Goal: Task Accomplishment & Management: Use online tool/utility

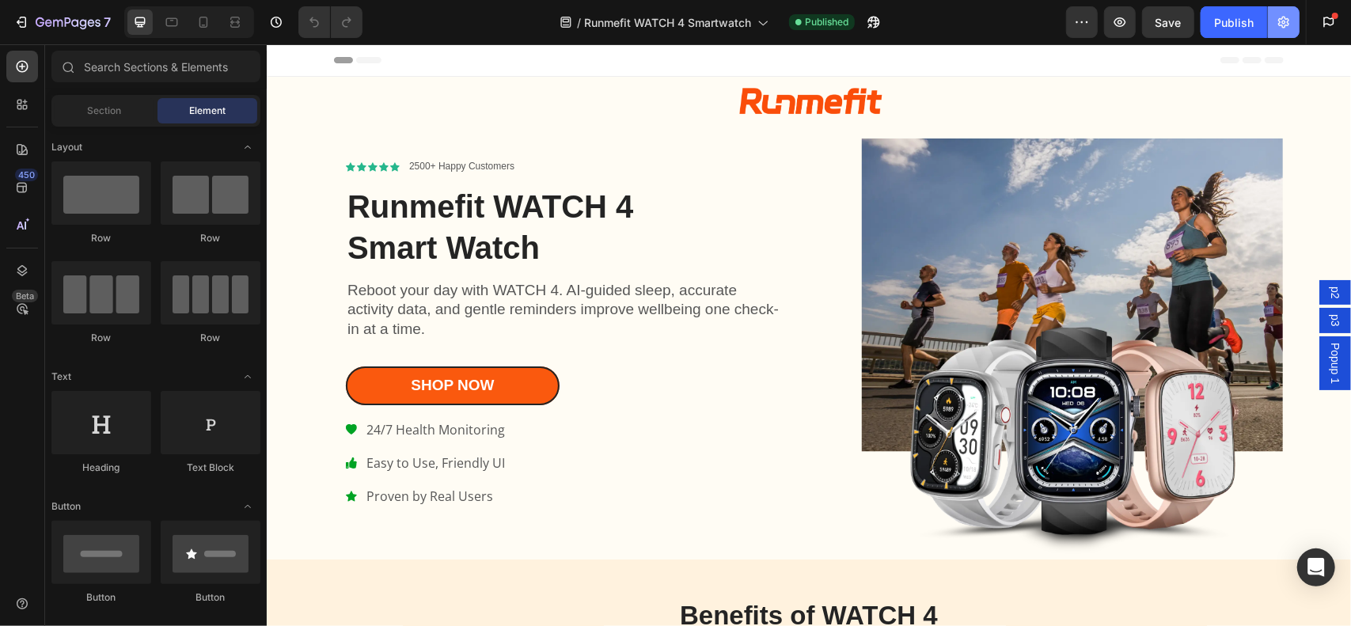
click at [1285, 32] on button "button" at bounding box center [1284, 22] width 32 height 32
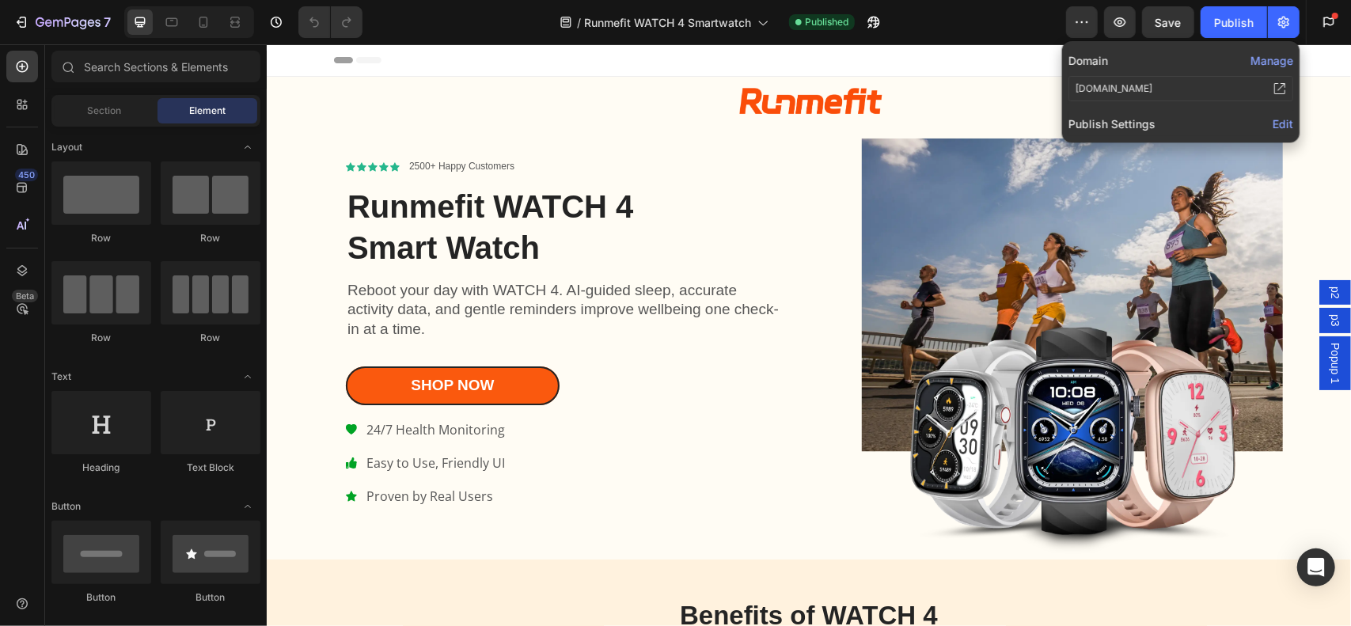
click at [1284, 125] on span "Edit" at bounding box center [1283, 123] width 21 height 13
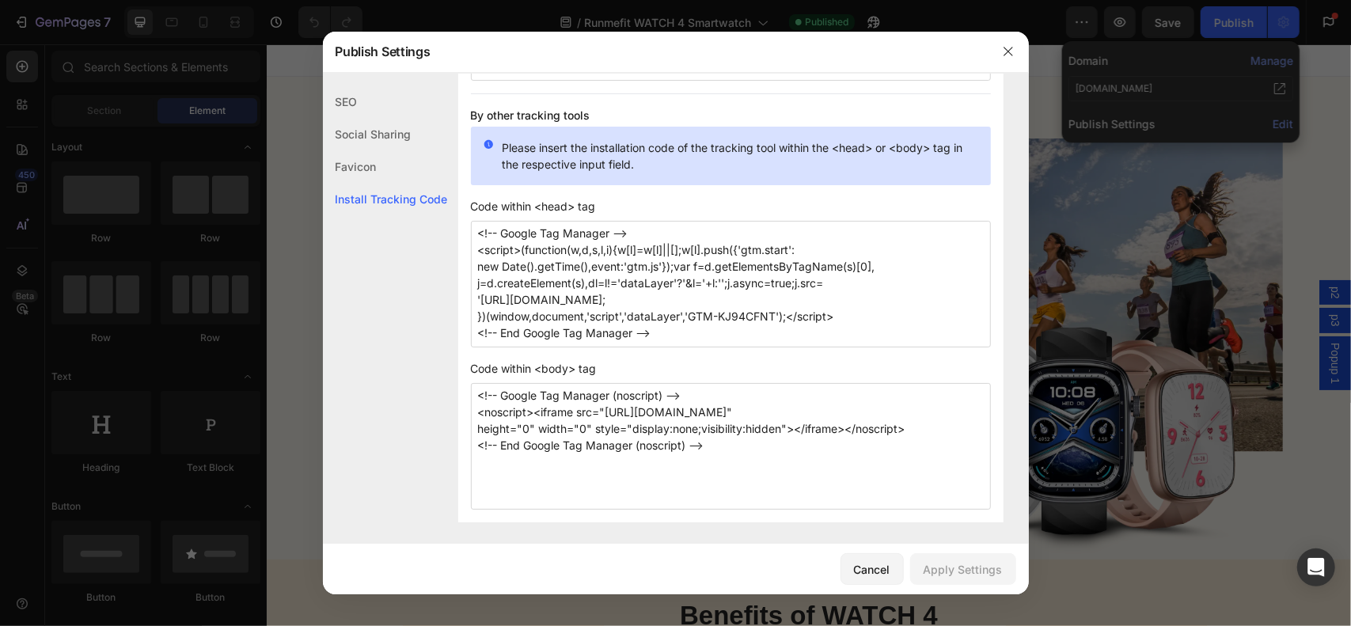
scroll to position [1307, 0]
drag, startPoint x: 665, startPoint y: 241, endPoint x: 660, endPoint y: 368, distance: 127.5
click at [660, 368] on div "Install Tracking Code When you install the tracking ID to your pages, your cust…" at bounding box center [730, 145] width 545 height 751
click at [620, 249] on textarea "<!-- Google Tag Manager --> <script>(function(w,d,s,l,i){w[l]=w[l]||[];w[l].pus…" at bounding box center [731, 282] width 520 height 127
drag, startPoint x: 599, startPoint y: 226, endPoint x: 632, endPoint y: 449, distance: 224.9
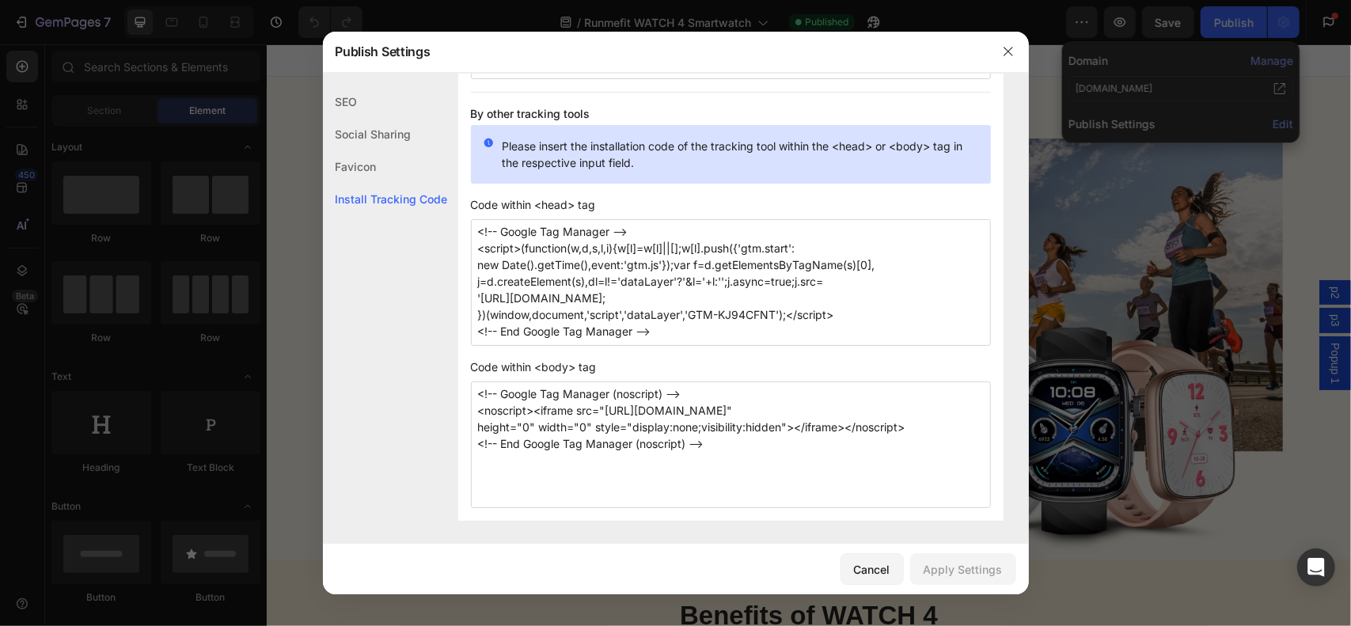
click at [632, 449] on div "Install Tracking Code When you install the tracking ID to your pages, your cust…" at bounding box center [730, 145] width 545 height 751
click at [698, 259] on textarea "<!-- Google Tag Manager --> <script>(function(w,d,s,l,i){w[l]=w[l]||[];w[l].pus…" at bounding box center [731, 282] width 520 height 127
drag, startPoint x: 692, startPoint y: 328, endPoint x: 463, endPoint y: 129, distance: 303.5
click at [463, 129] on div "Install Tracking Code When you install the tracking ID to your pages, your cust…" at bounding box center [730, 145] width 545 height 751
click at [863, 259] on textarea "<!-- Google Tag Manager --> <script>(function(w,d,s,l,i){w[l]=w[l]||[];w[l].pus…" at bounding box center [731, 282] width 520 height 127
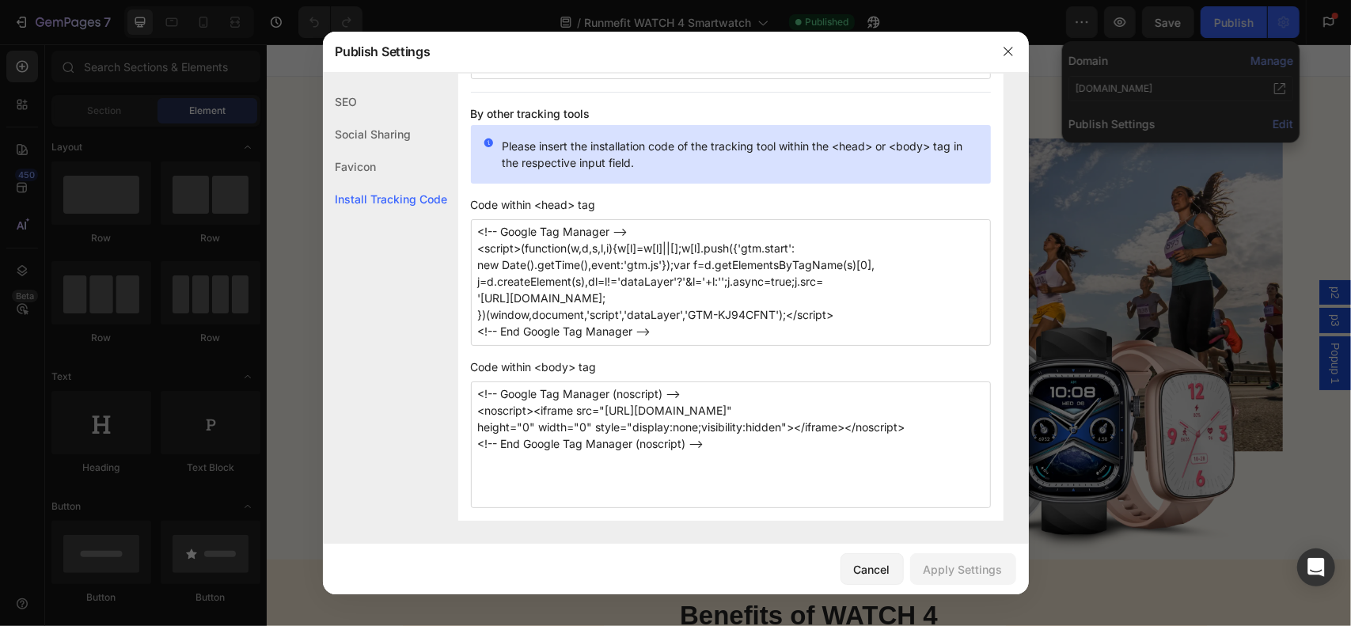
click at [791, 221] on textarea "<!-- Google Tag Manager --> <script>(function(w,d,s,l,i){w[l]=w[l]||[];w[l].pus…" at bounding box center [731, 282] width 520 height 127
click at [744, 200] on span "Code within <head> tag" at bounding box center [731, 204] width 520 height 17
click at [1015, 48] on button "button" at bounding box center [1008, 51] width 25 height 25
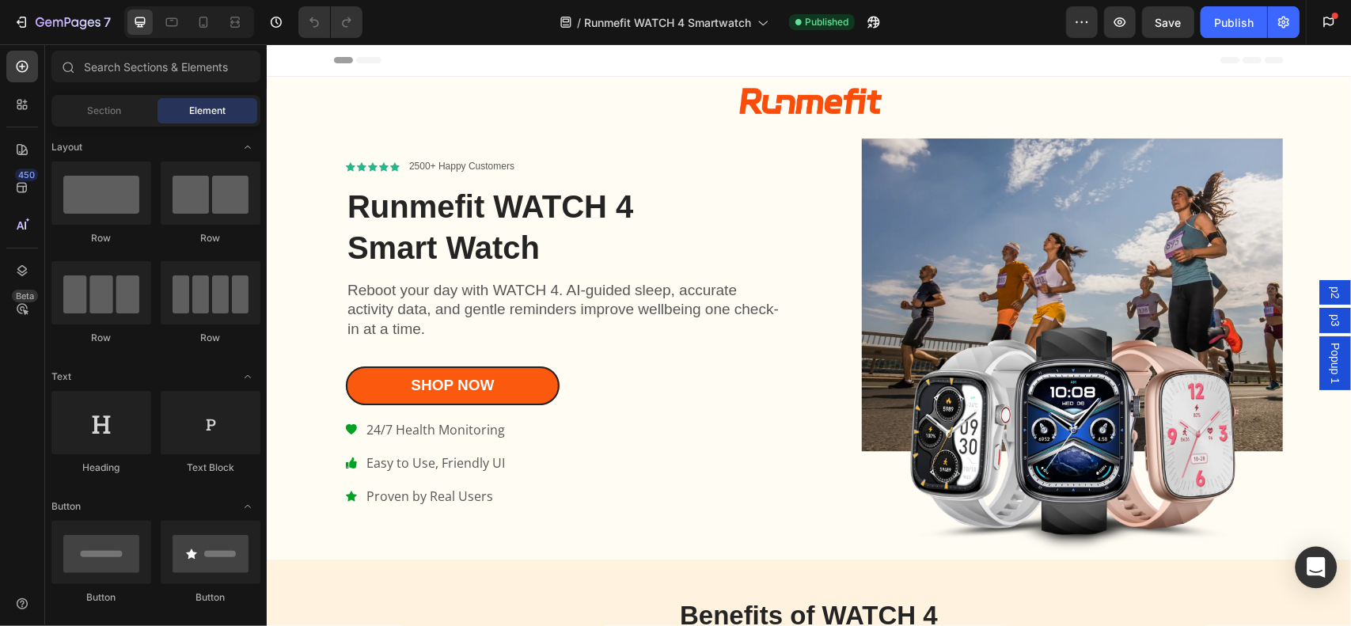
click at [1318, 569] on icon "Open Intercom Messenger" at bounding box center [1316, 567] width 18 height 21
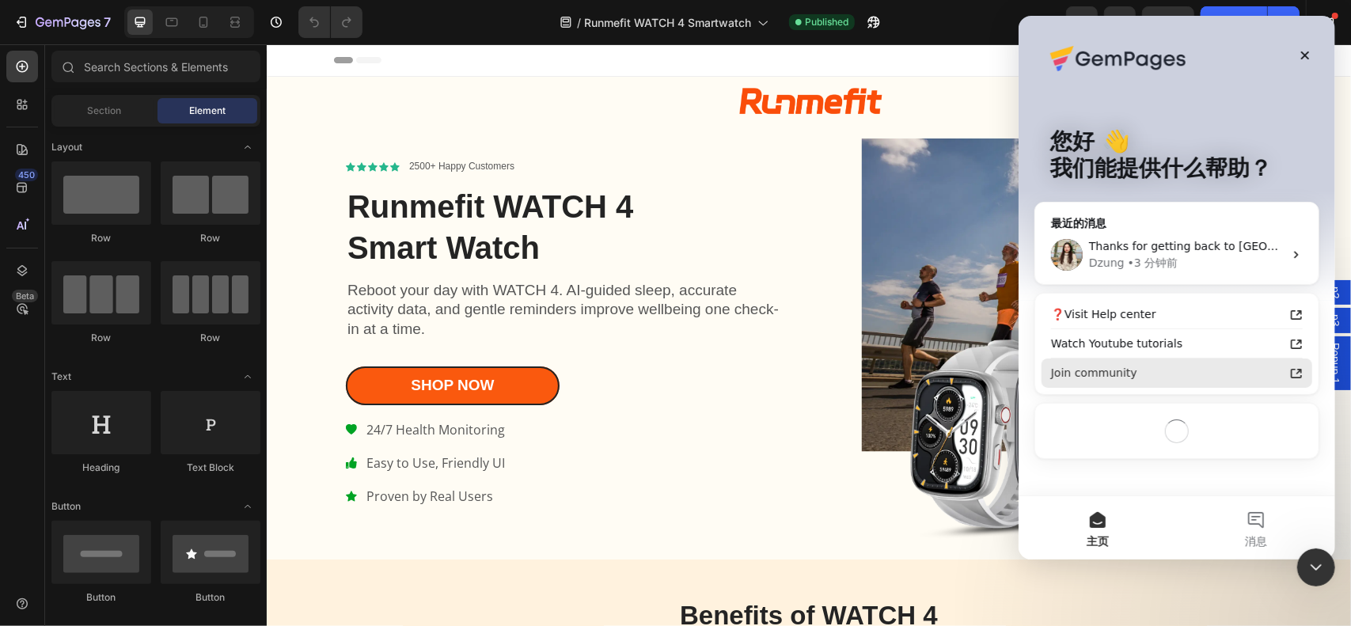
scroll to position [0, 0]
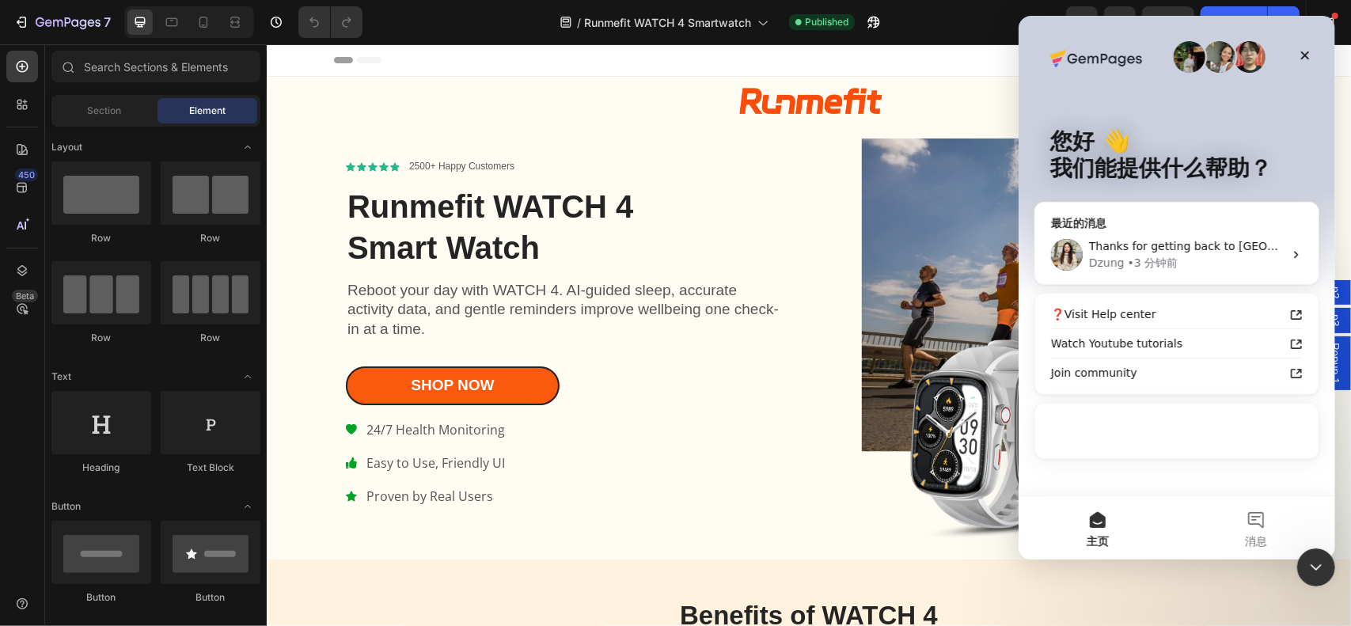
click at [1246, 233] on div "Thanks for getting back to [GEOGRAPHIC_DATA]. 1/ If you install the tracking co…" at bounding box center [1175, 255] width 283 height 59
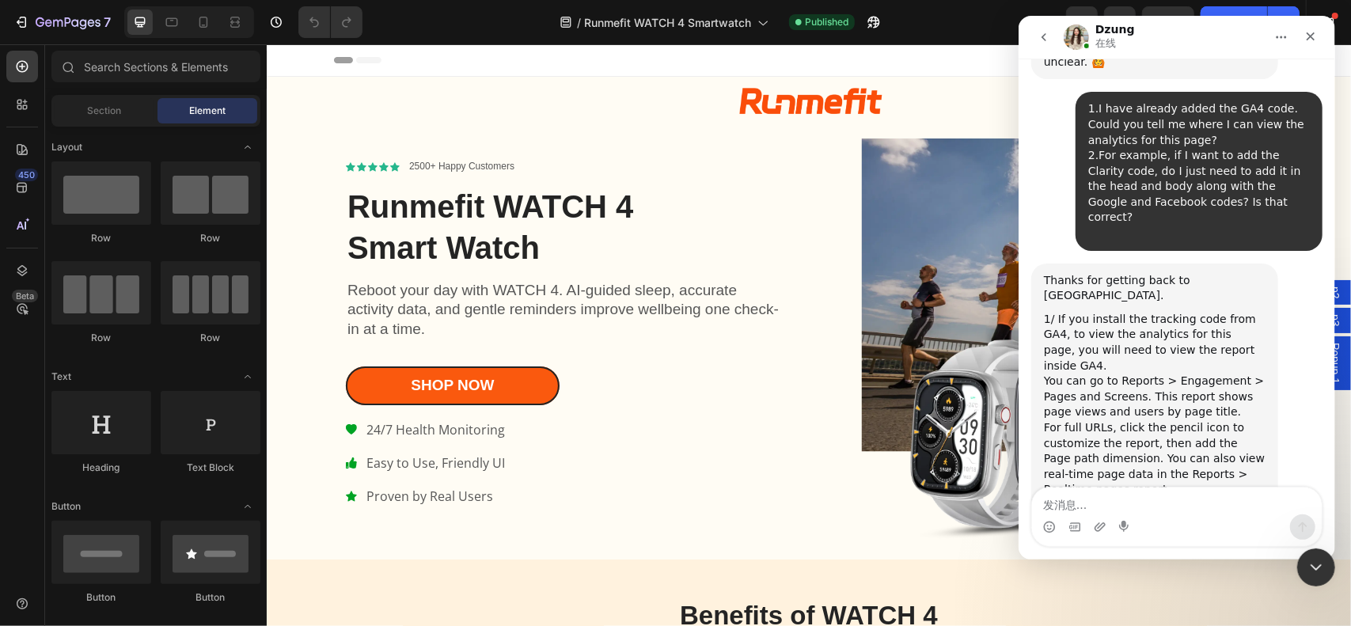
scroll to position [7733, 0]
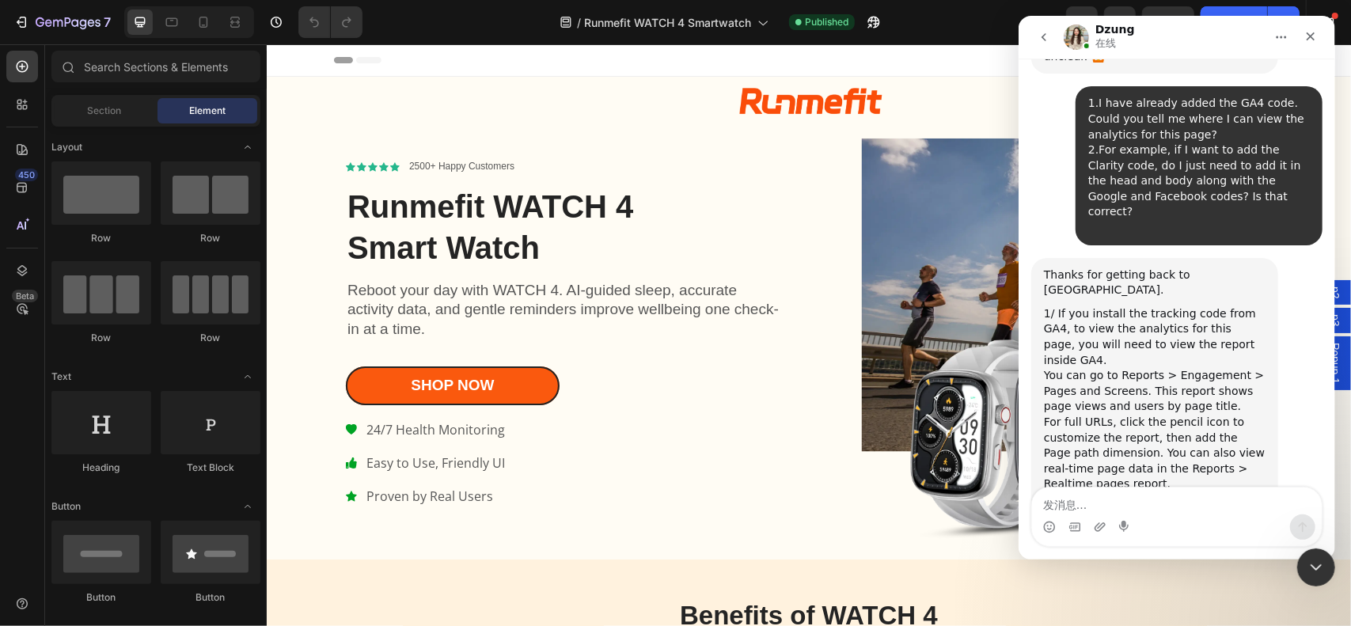
click at [1045, 37] on icon "go back" at bounding box center [1043, 37] width 13 height 13
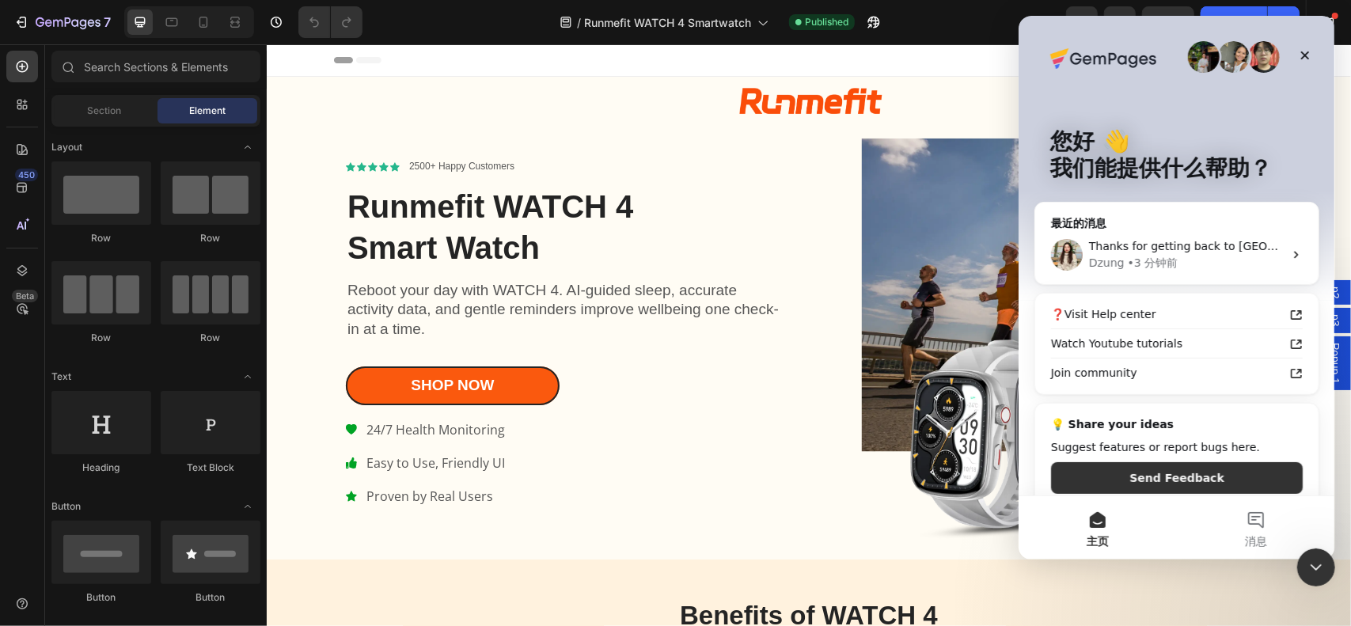
scroll to position [0, 0]
click at [1201, 263] on div "[PERSON_NAME] • 3 分钟前" at bounding box center [1185, 263] width 195 height 17
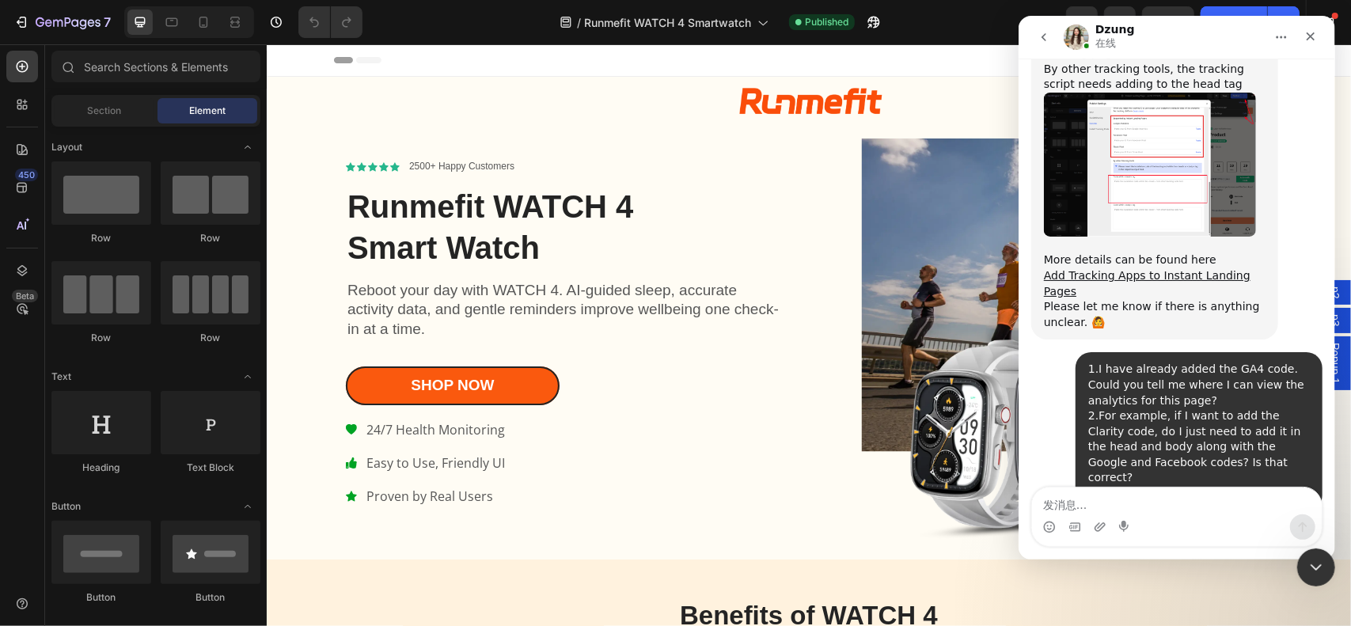
scroll to position [7733, 0]
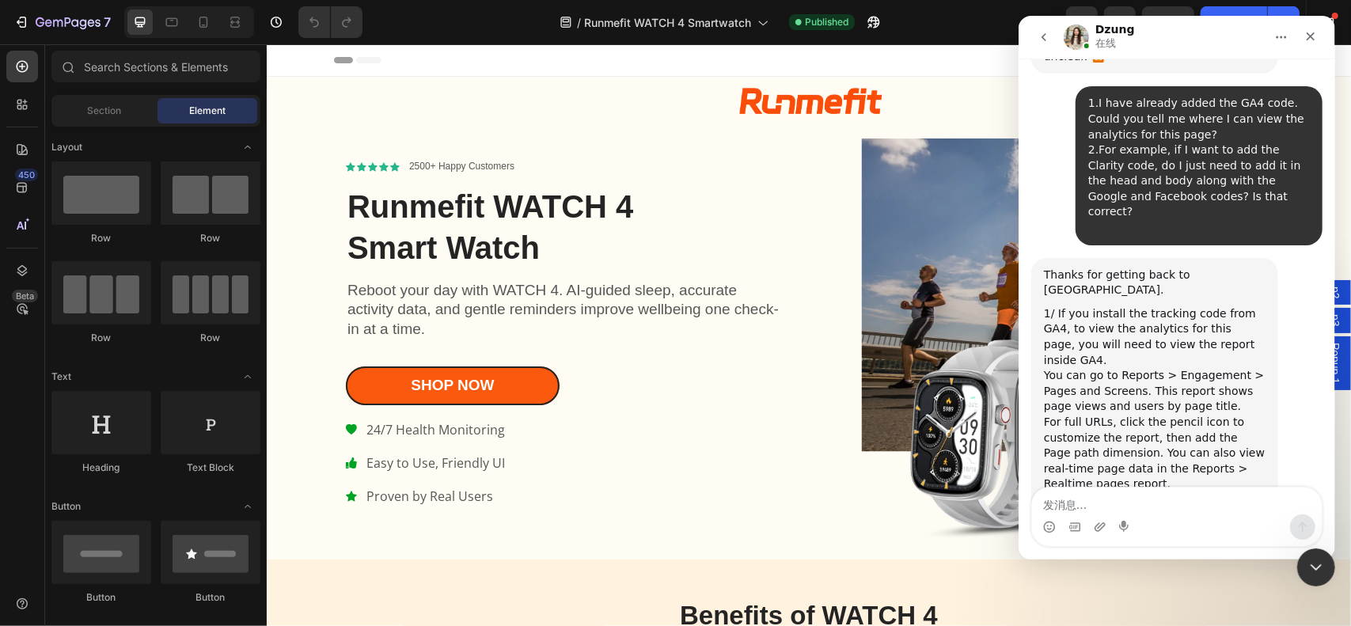
click at [1053, 37] on button "go back" at bounding box center [1043, 37] width 30 height 30
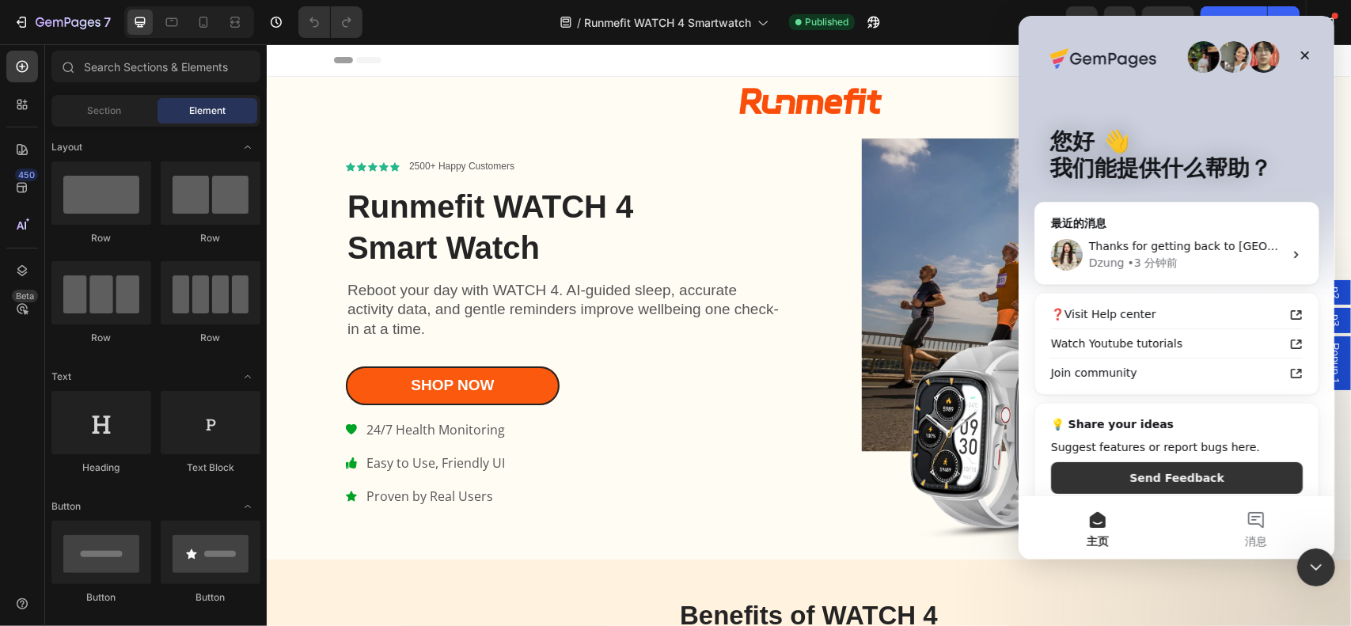
scroll to position [0, 0]
click at [1265, 529] on button "消息" at bounding box center [1255, 527] width 158 height 63
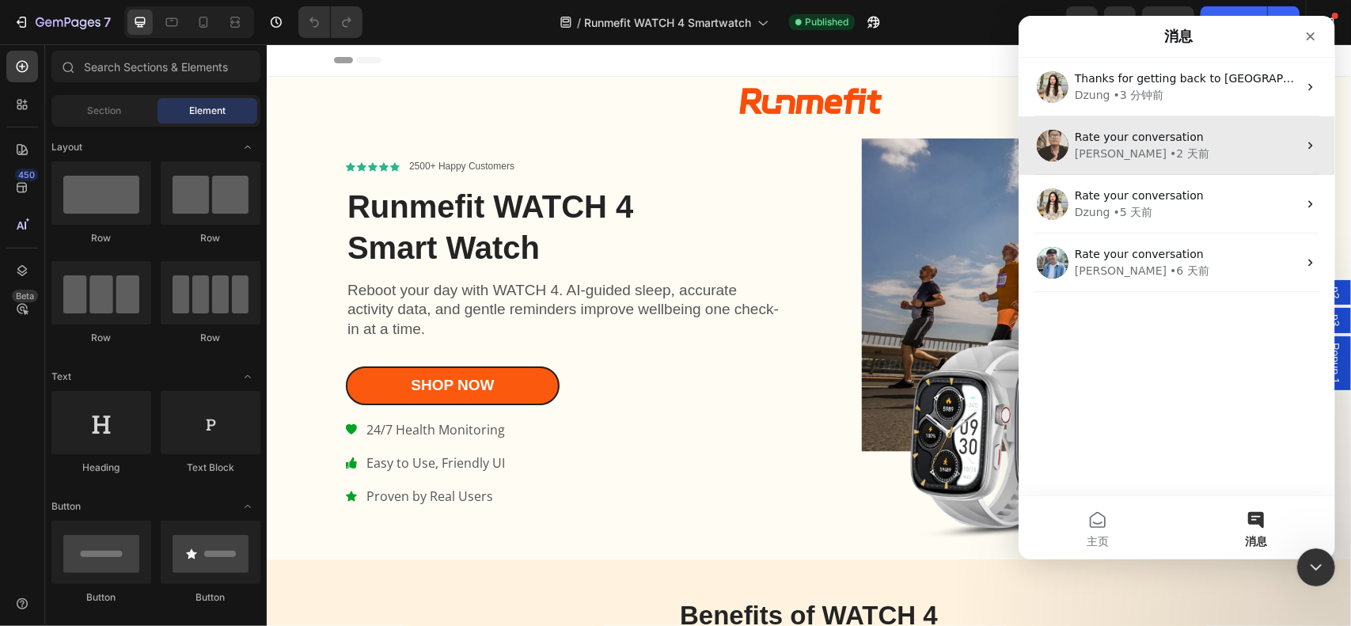
click at [1171, 131] on span "Rate your conversation" at bounding box center [1138, 137] width 129 height 13
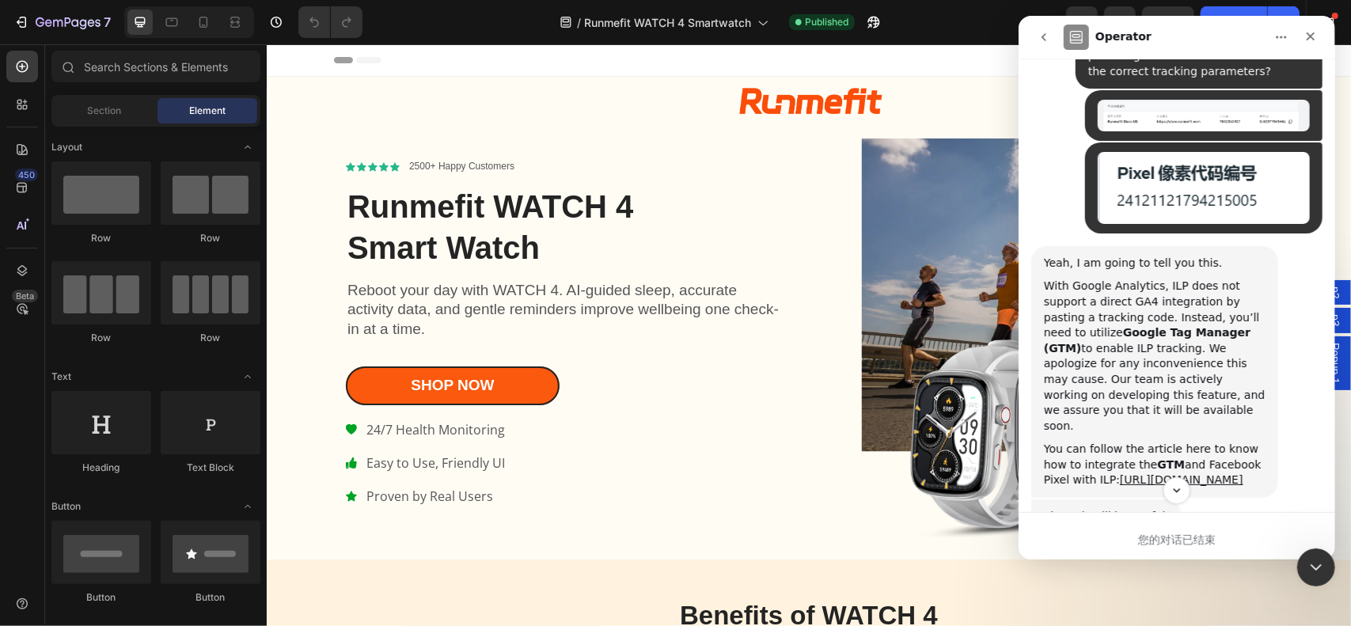
scroll to position [3199, 0]
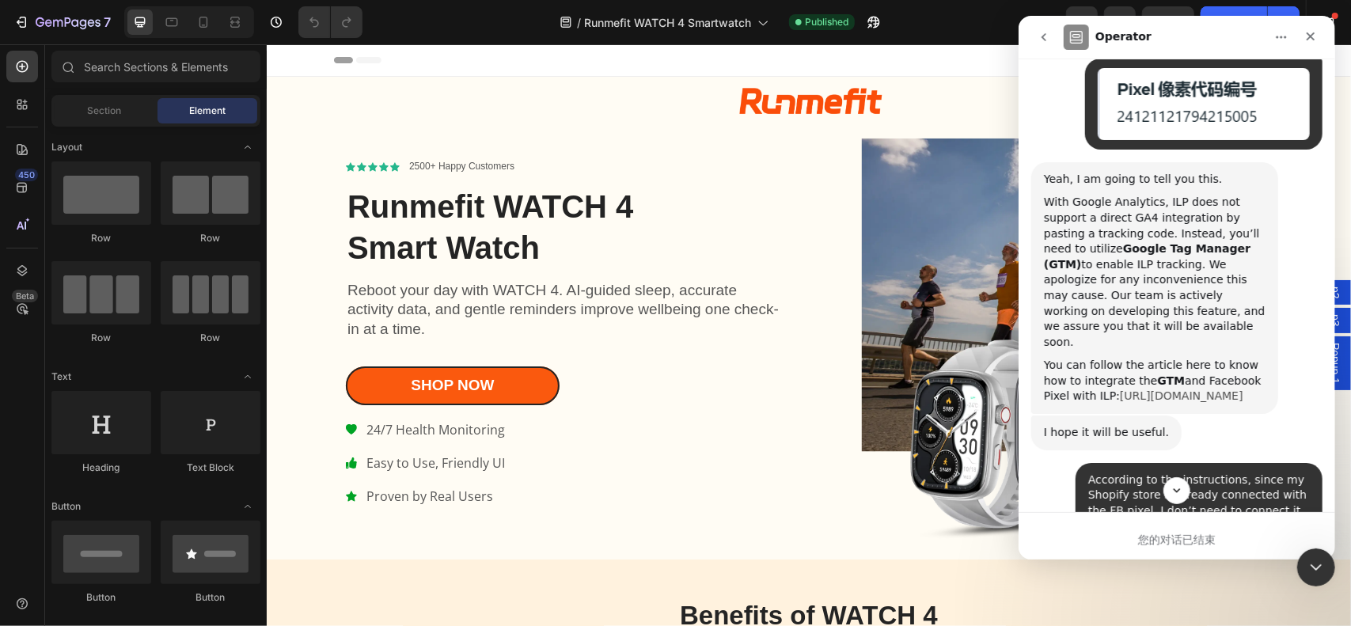
click at [1152, 402] on link "[URL][DOMAIN_NAME]" at bounding box center [1180, 395] width 123 height 13
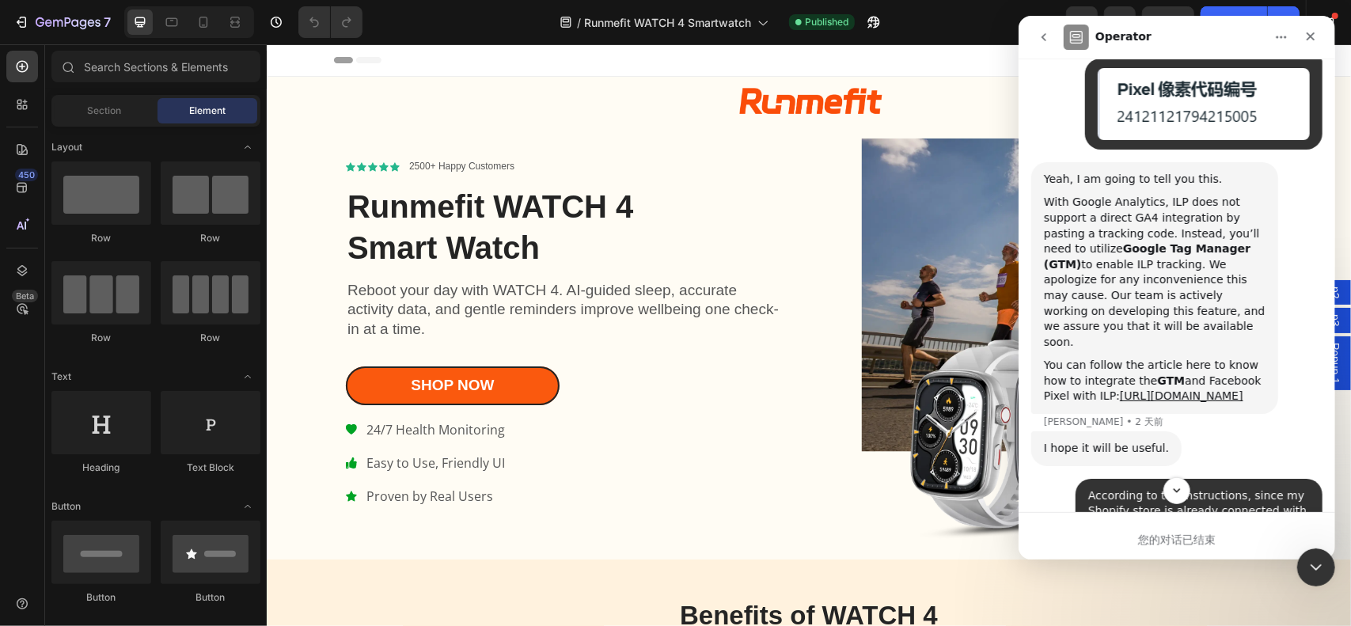
click at [1040, 34] on icon "go back" at bounding box center [1043, 37] width 13 height 13
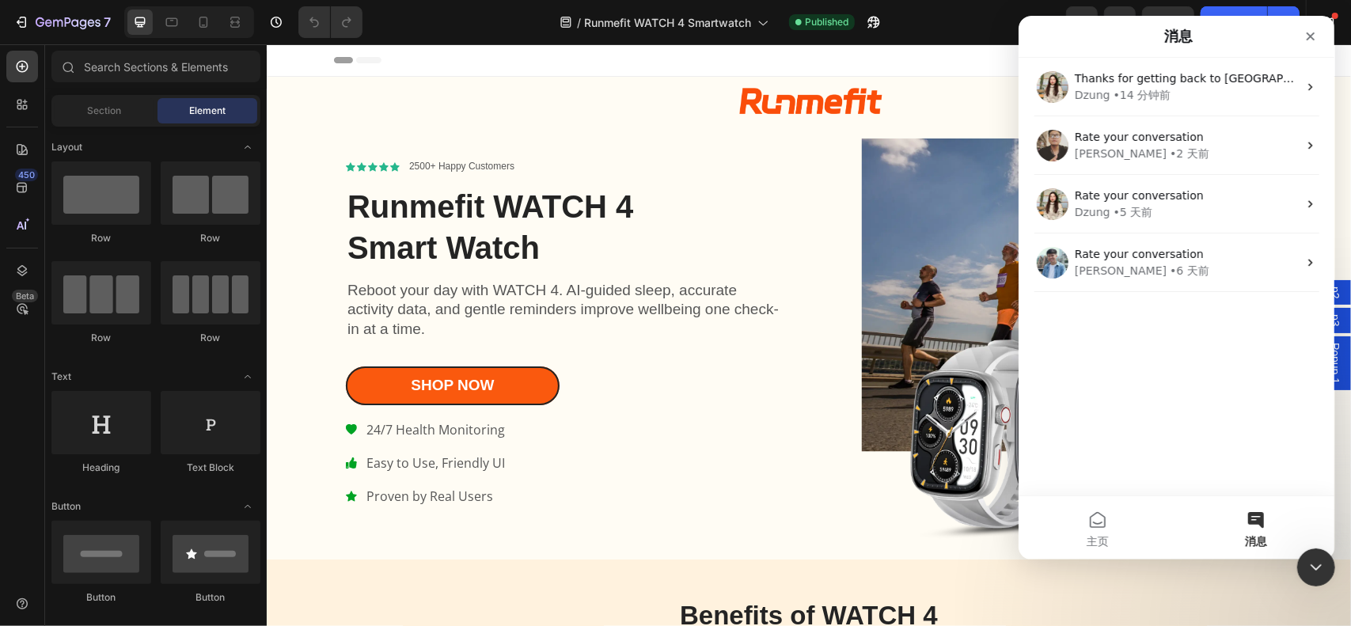
scroll to position [0, 0]
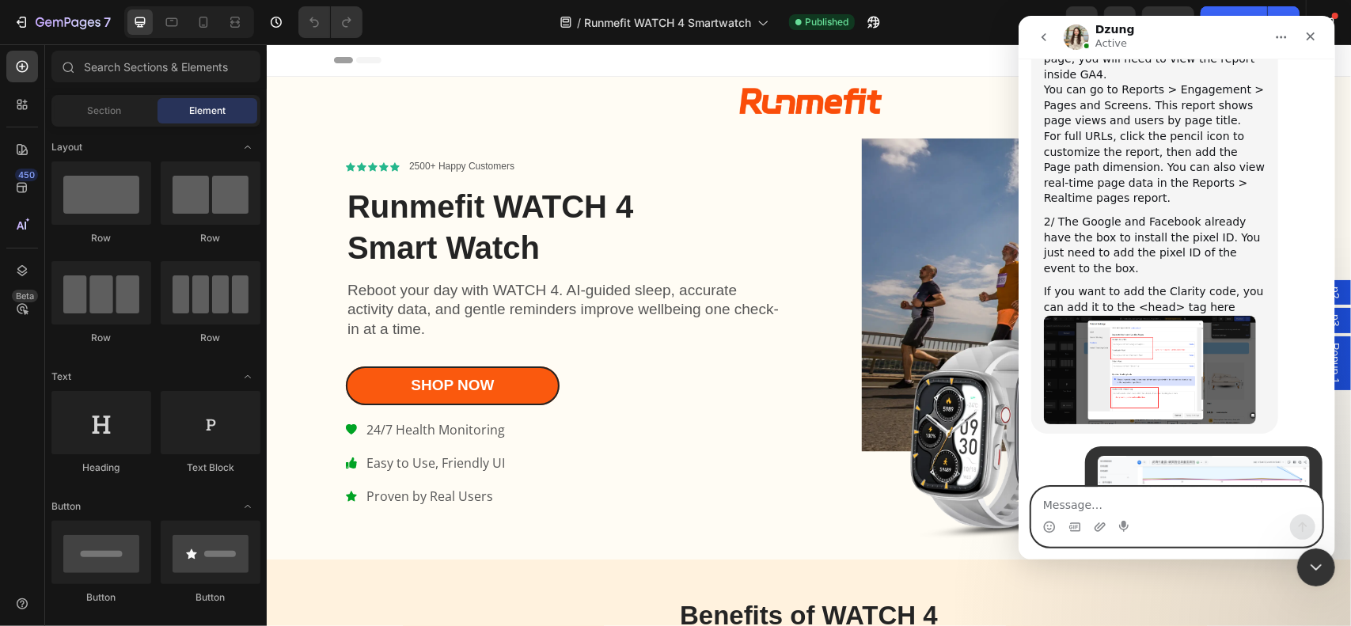
scroll to position [8086, 0]
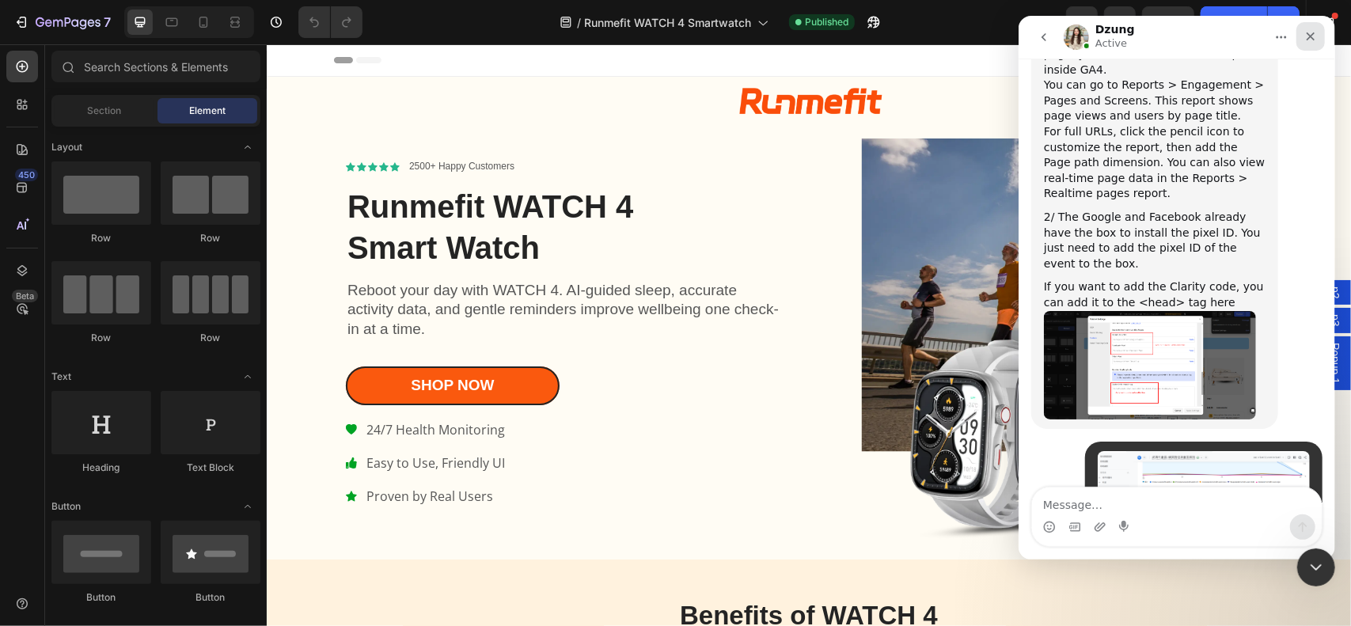
click at [1303, 37] on div "关闭" at bounding box center [1310, 36] width 28 height 28
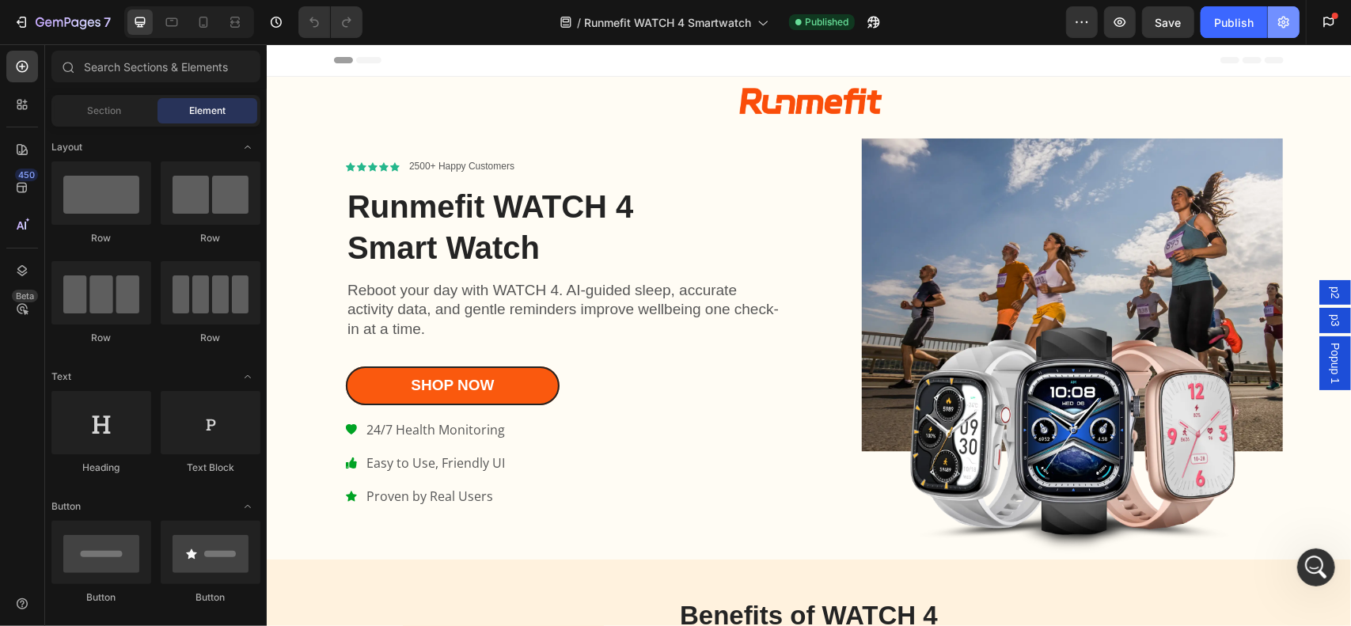
scroll to position [0, 0]
click at [1290, 25] on icon "button" at bounding box center [1284, 22] width 16 height 16
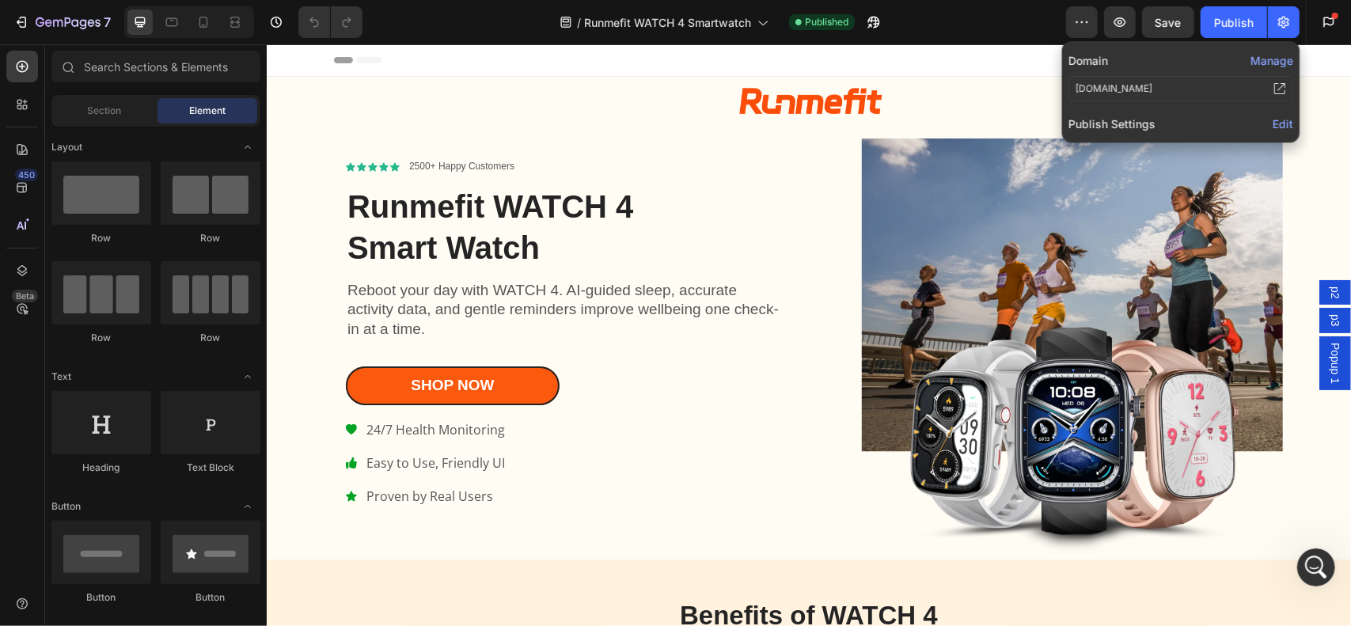
scroll to position [8086, 0]
click at [1284, 128] on span "Edit" at bounding box center [1283, 123] width 21 height 13
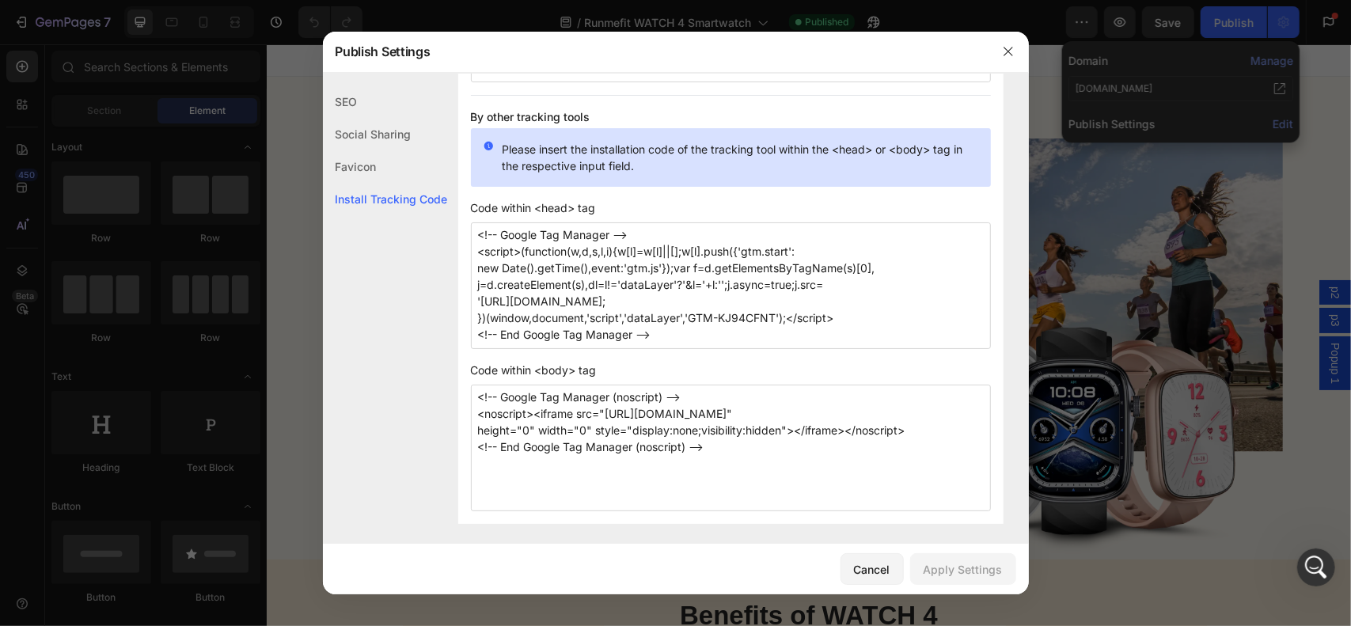
scroll to position [1307, 0]
drag, startPoint x: 658, startPoint y: 243, endPoint x: 668, endPoint y: 351, distance: 108.1
click at [668, 351] on div "Install Tracking Code When you install the tracking ID to your pages, your cust…" at bounding box center [730, 145] width 545 height 751
click at [685, 321] on textarea "<!-- Google Tag Manager --> <script>(function(w,d,s,l,i){w[l]=w[l]||[];w[l].pus…" at bounding box center [731, 282] width 520 height 127
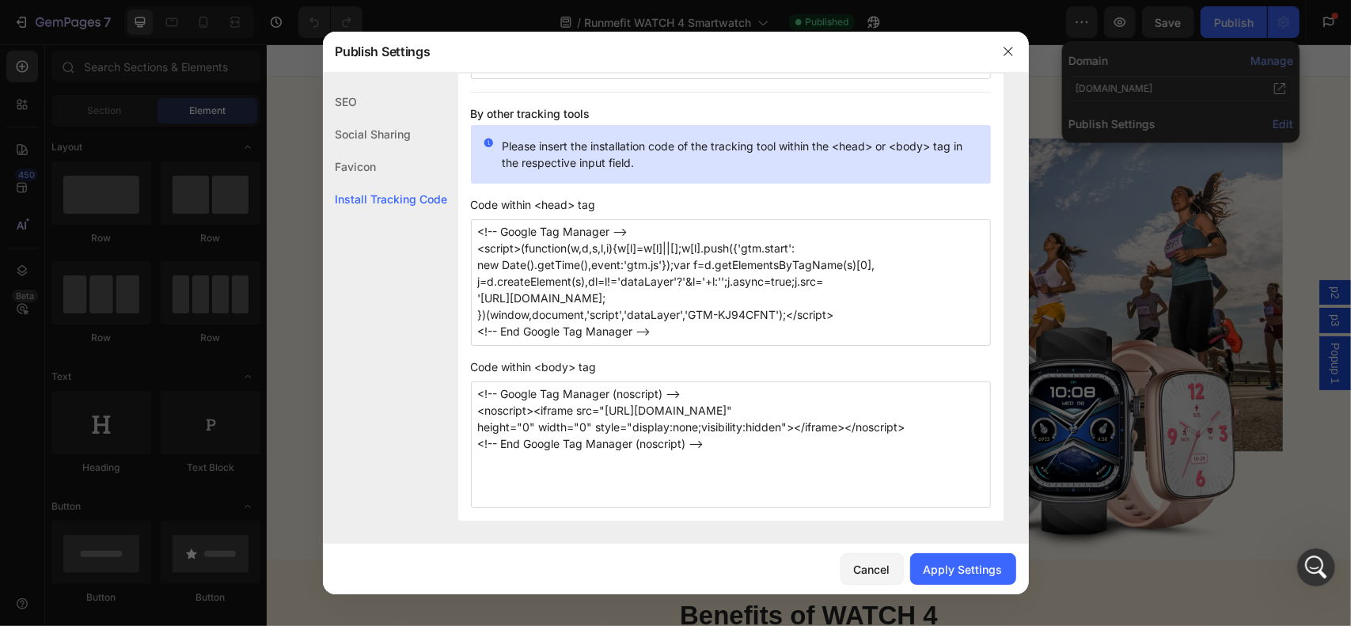
paste textarea "<script type="text/javascript"> (function(c,l,a,r,i,t,y){ c[a]=c[a]||function()…"
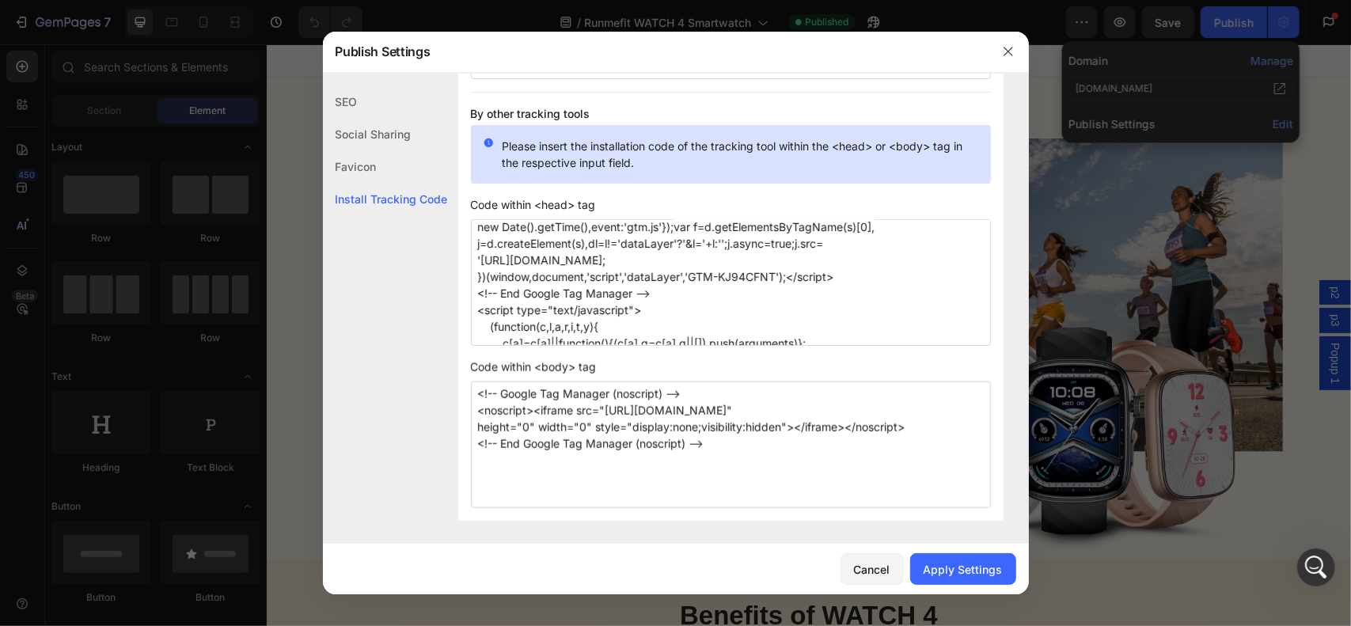
scroll to position [34, 0]
click at [666, 297] on textarea "<!-- Google Tag Manager --> <script>(function(w,d,s,l,i){w[l]=w[l]||[];w[l].pus…" at bounding box center [731, 282] width 520 height 127
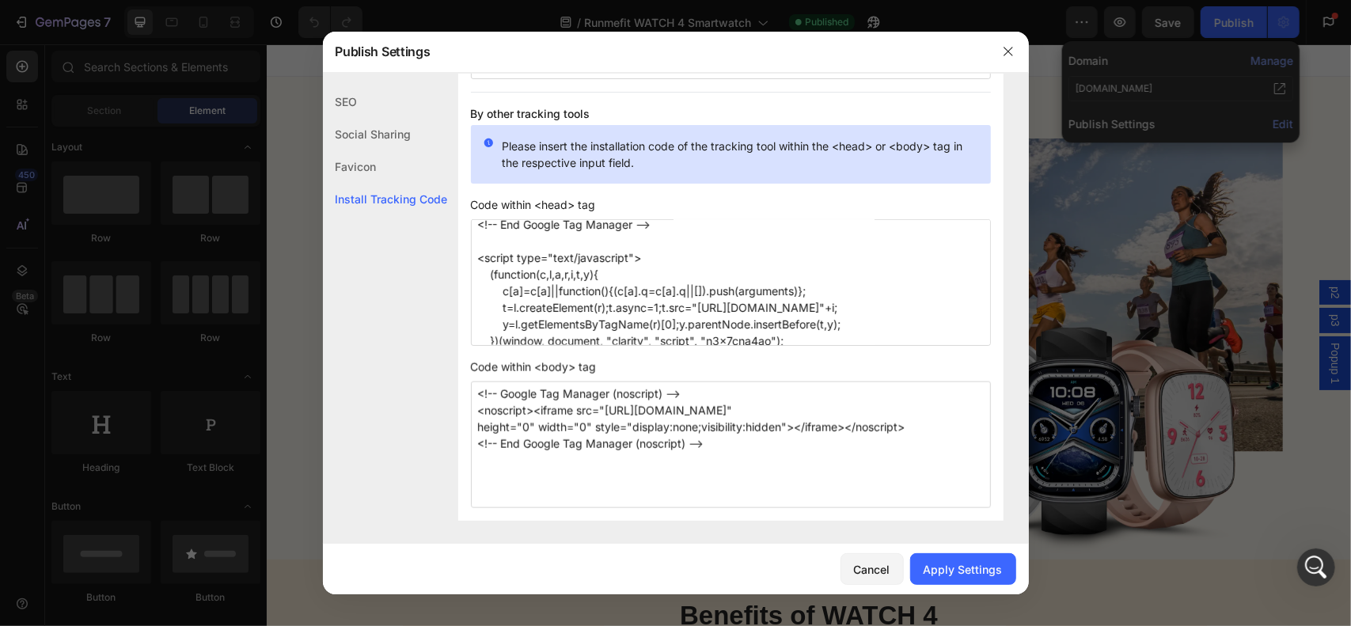
scroll to position [130, 0]
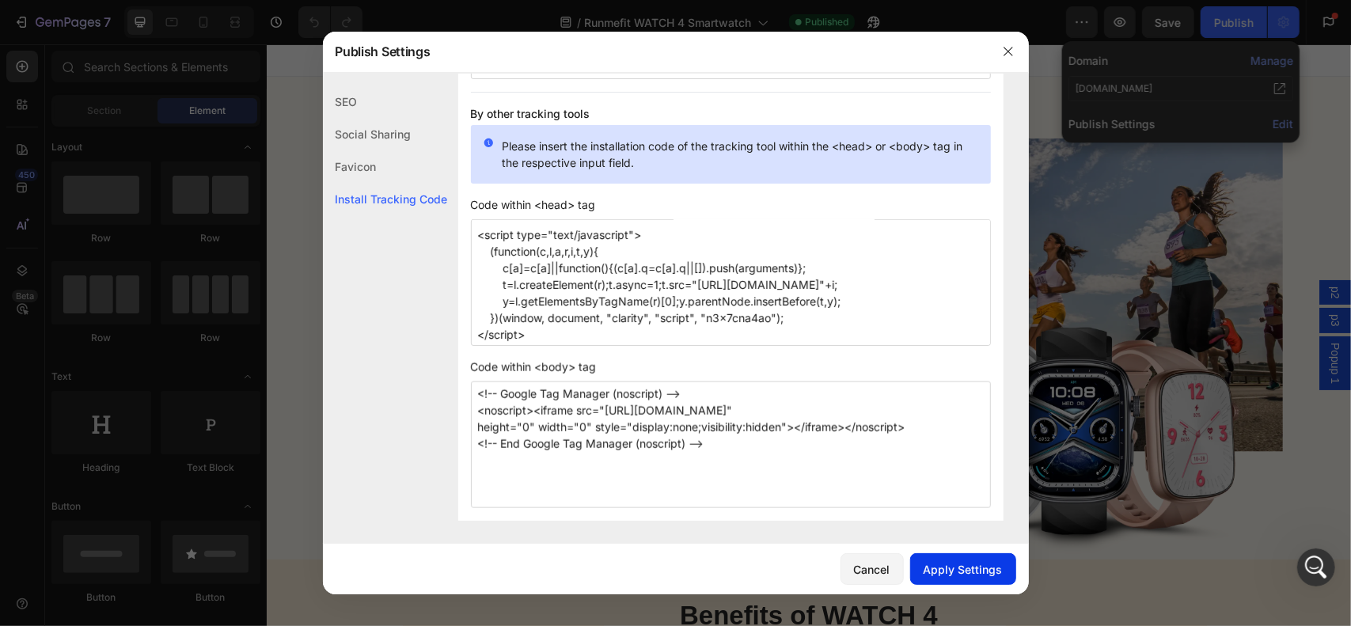
type textarea "<!-- Google Tag Manager --> <script>(function(w,d,s,l,i){w[l]=w[l]||[];w[l].pus…"
click at [969, 563] on div "Apply Settings" at bounding box center [963, 569] width 79 height 17
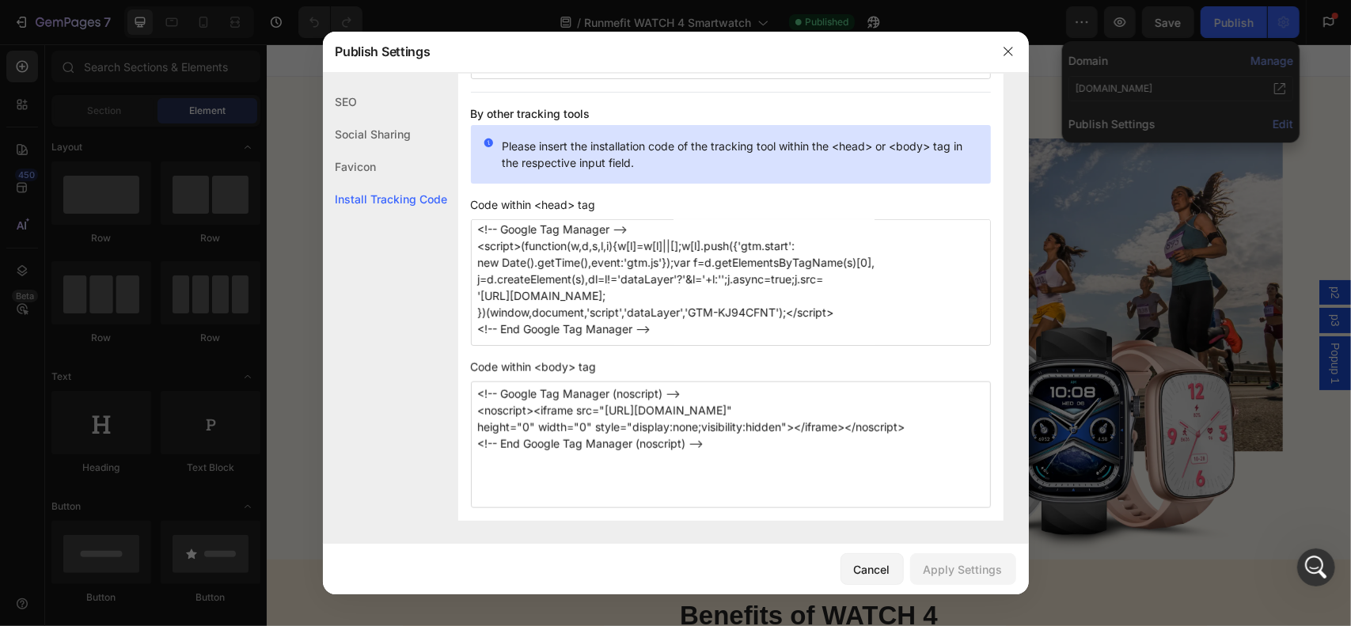
scroll to position [0, 0]
click at [1005, 50] on icon "button" at bounding box center [1008, 51] width 13 height 13
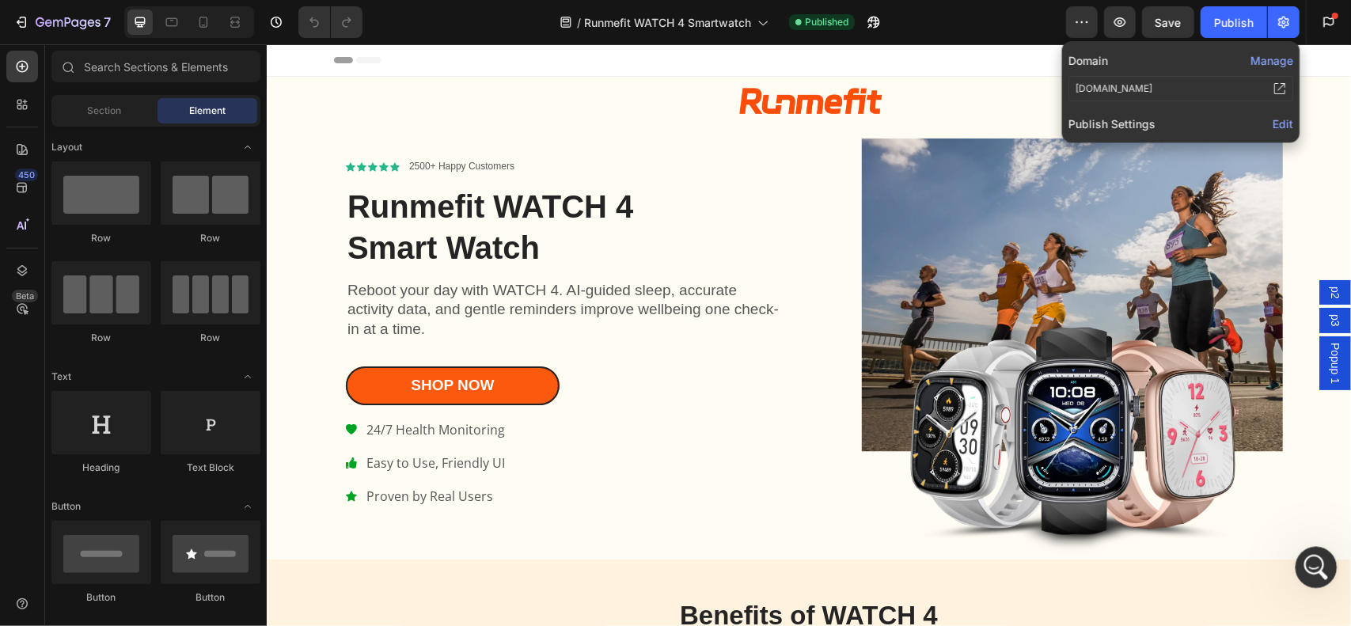
click at [1300, 549] on div "打开 Intercom Messenger" at bounding box center [1314, 565] width 52 height 52
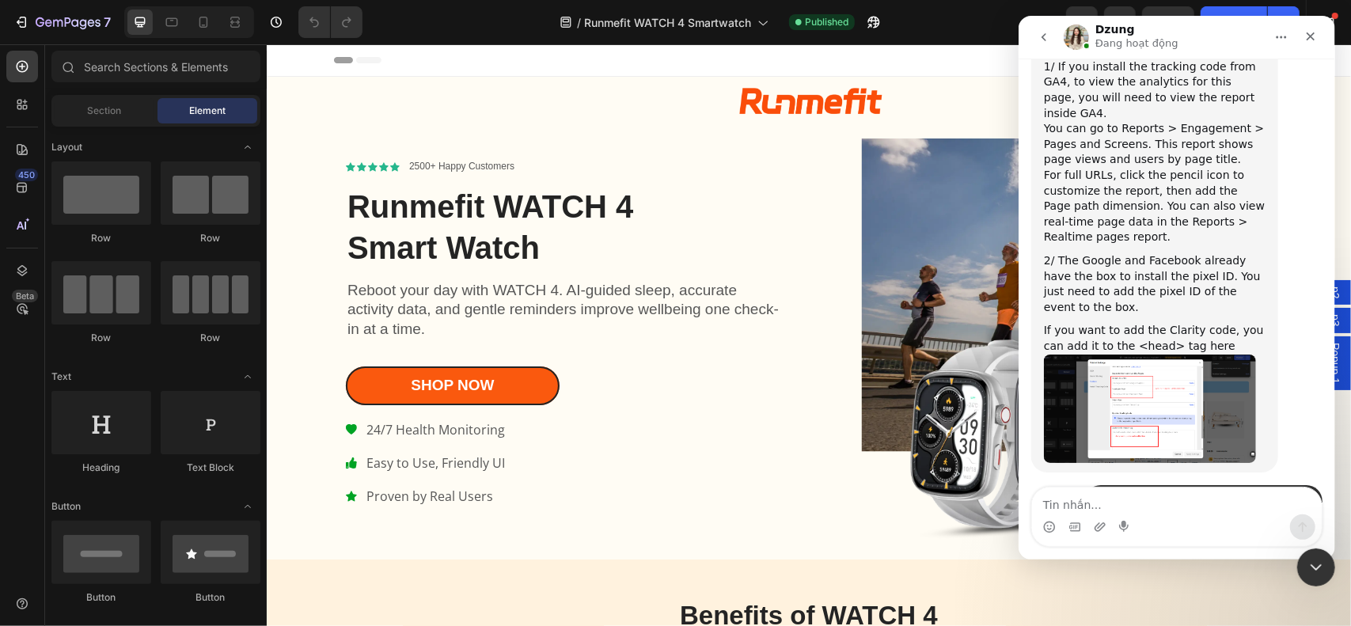
scroll to position [8024, 0]
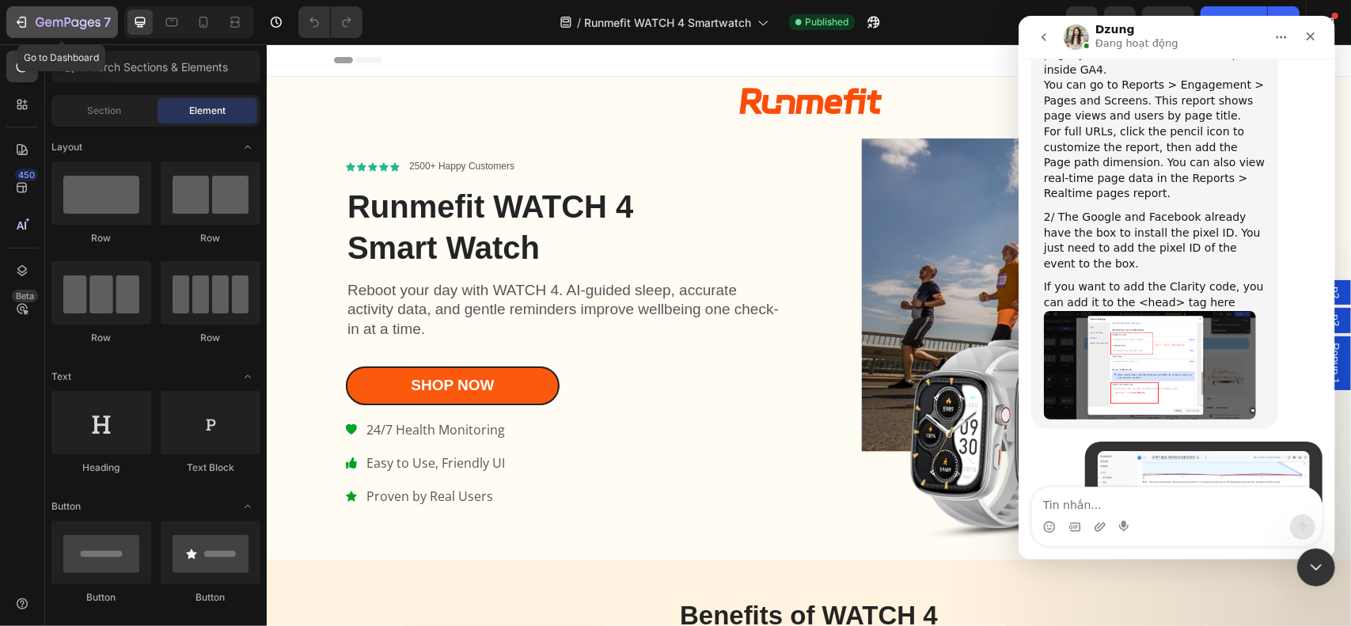
click at [25, 17] on icon "button" at bounding box center [21, 22] width 16 height 16
